Goal: Task Accomplishment & Management: Use online tool/utility

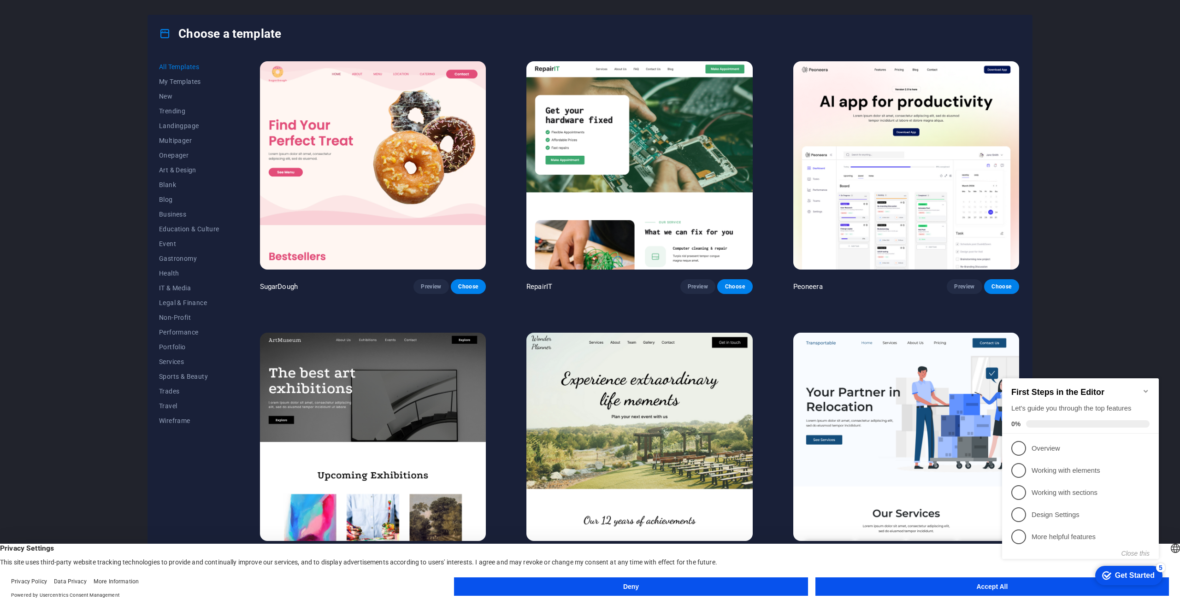
click at [878, 594] on button "Accept All" at bounding box center [993, 587] width 354 height 18
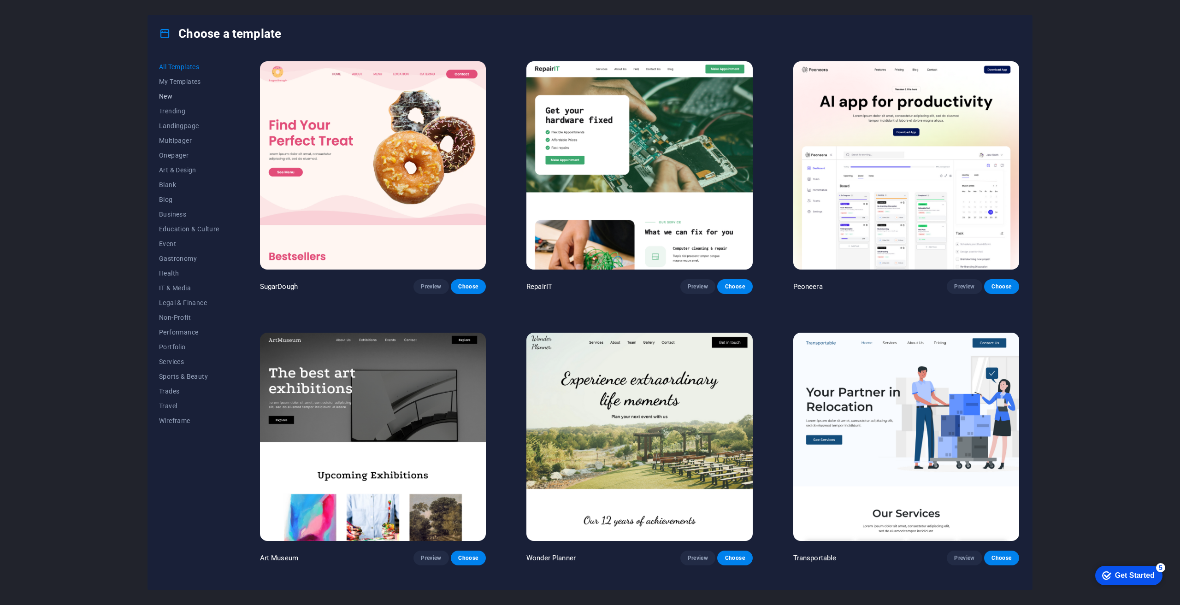
click at [170, 95] on span "New" at bounding box center [189, 96] width 60 height 7
click at [429, 285] on span "Preview" at bounding box center [431, 286] width 20 height 7
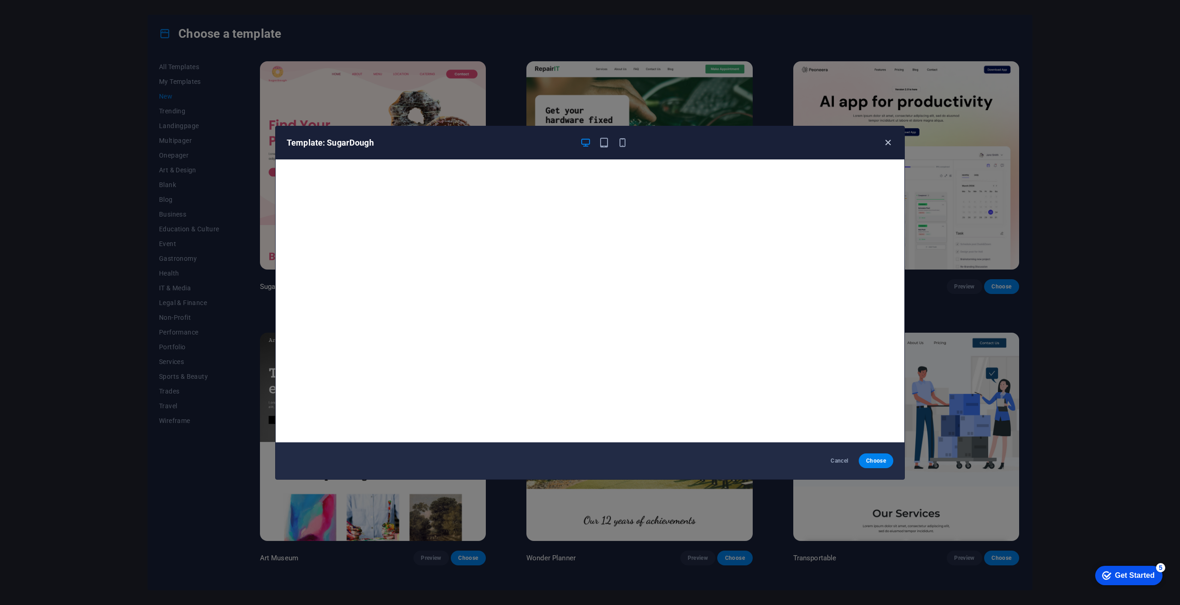
click at [890, 141] on icon "button" at bounding box center [888, 142] width 11 height 11
